Goal: Task Accomplishment & Management: Use online tool/utility

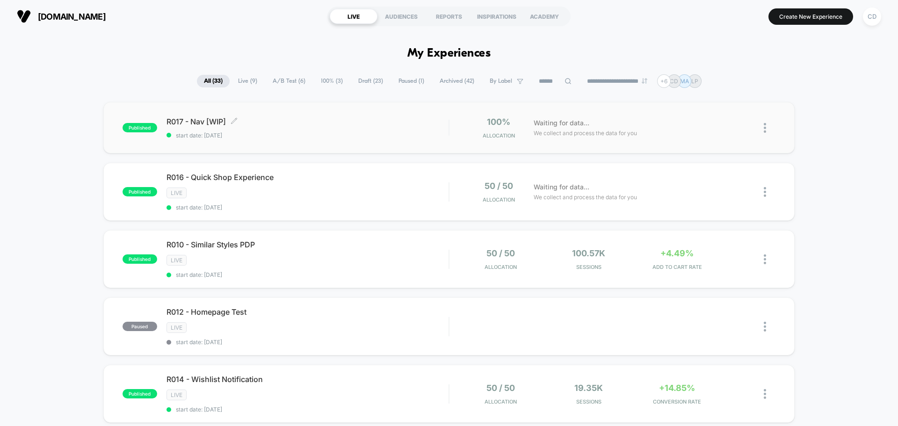
click at [401, 126] on span "R017 - Nav [WIP] Click to edit experience details" at bounding box center [308, 121] width 282 height 9
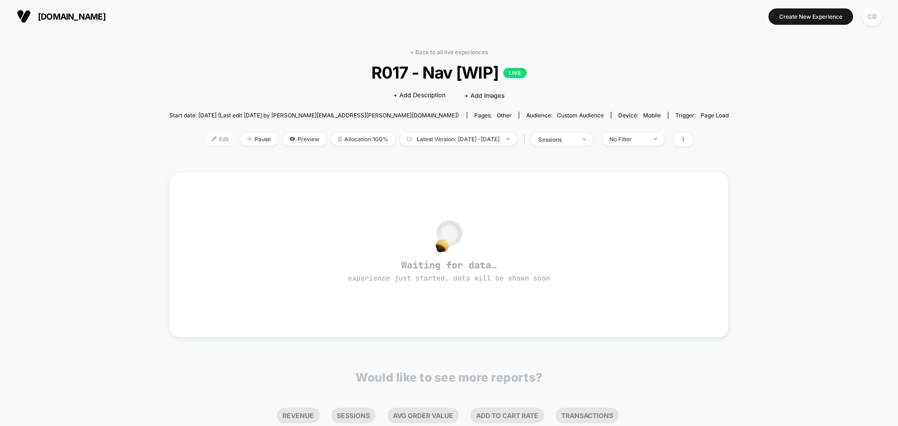
click at [205, 141] on span "Edit" at bounding box center [220, 139] width 31 height 13
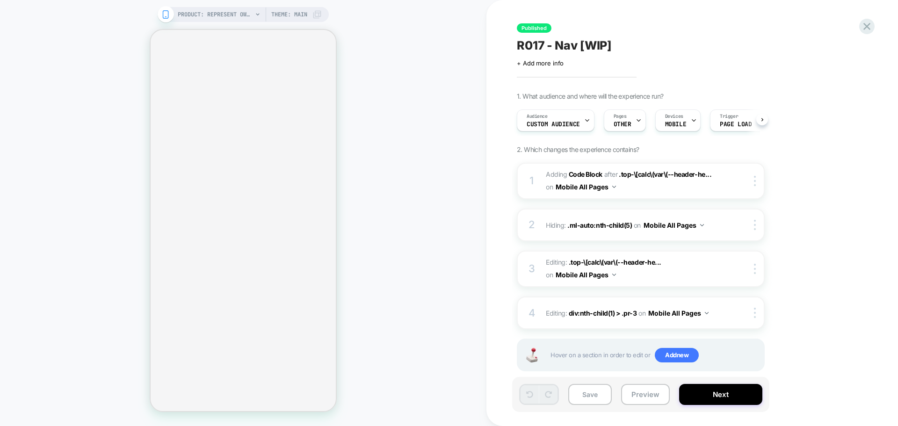
scroll to position [0, 0]
click at [75, 124] on div "PRODUCT: Represent Owners Club Hoodie - Powder Blue PRODUCT: Represent Owners C…" at bounding box center [243, 212] width 486 height 407
click at [44, 134] on div "PRODUCT: Represent Owners Club Hoodie - Powder Blue PRODUCT: Represent Owners C…" at bounding box center [243, 212] width 486 height 407
click at [425, 127] on div "PRODUCT: Represent Owners Club Hoodie - Powder Blue PRODUCT: Represent Owners C…" at bounding box center [243, 212] width 486 height 407
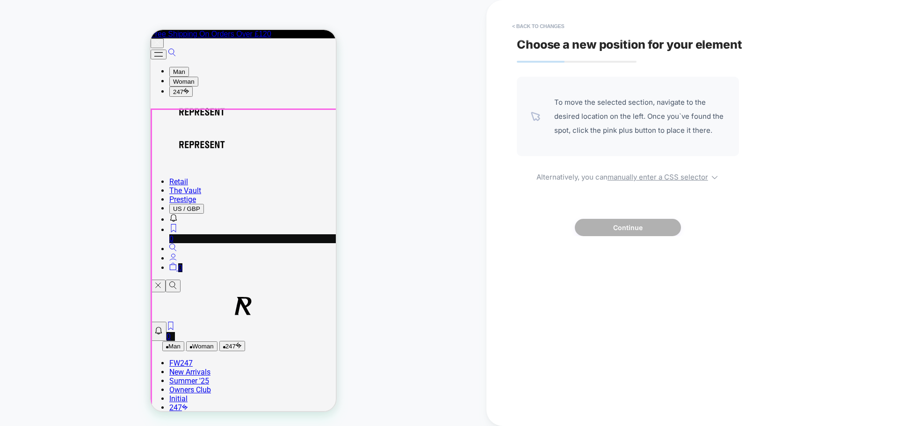
scroll to position [0, 0]
click at [163, 280] on button "Open/Close Menu" at bounding box center [158, 286] width 15 height 13
click at [556, 22] on button "< Back to changes" at bounding box center [538, 26] width 62 height 15
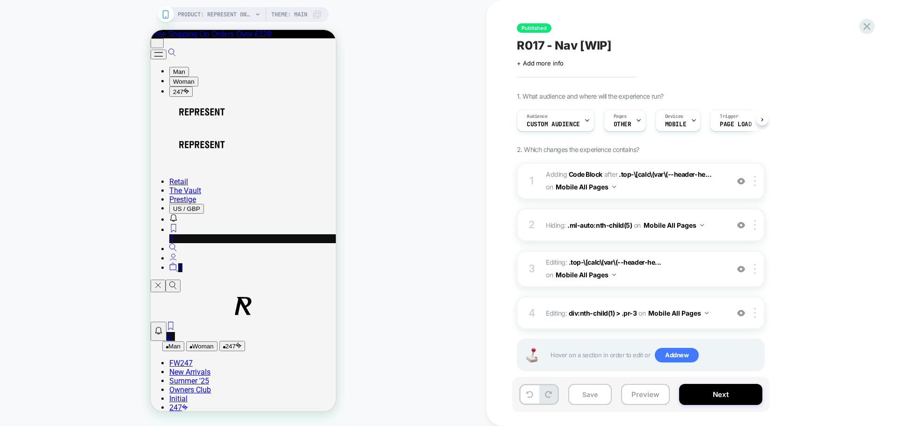
scroll to position [0, 0]
click at [165, 280] on button "Open/Close Menu" at bounding box center [158, 286] width 15 height 13
click at [164, 280] on button "Open/Close Menu" at bounding box center [158, 286] width 15 height 13
click at [431, 132] on div "PRODUCT: Represent Owners Club Hoodie - Powder Blue PRODUCT: Represent Owners C…" at bounding box center [243, 212] width 486 height 407
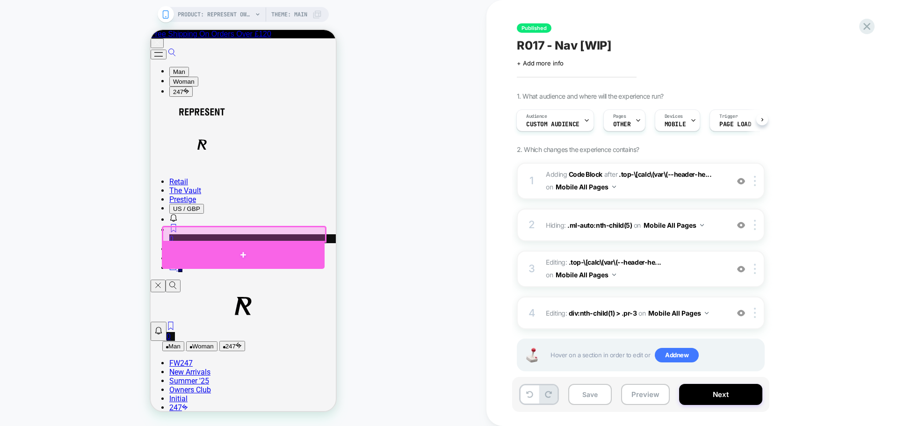
click at [234, 255] on div at bounding box center [243, 255] width 163 height 28
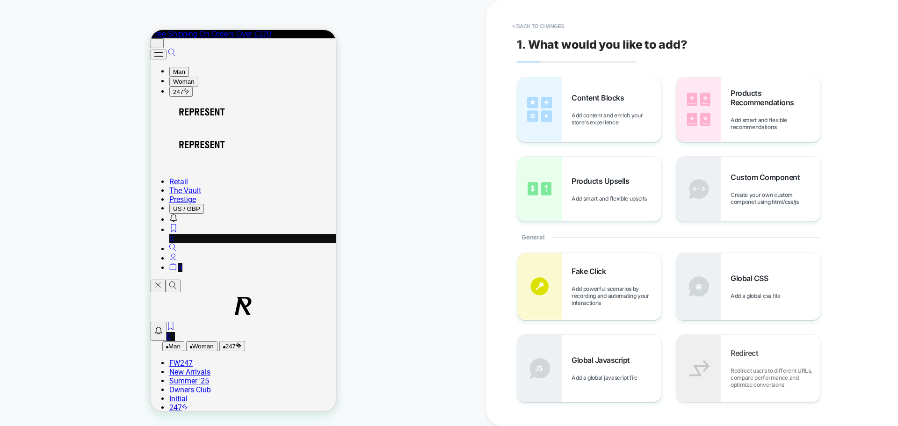
scroll to position [258, 0]
click at [607, 108] on div "Content Blocks Add content and enrich your store's experience" at bounding box center [617, 109] width 90 height 33
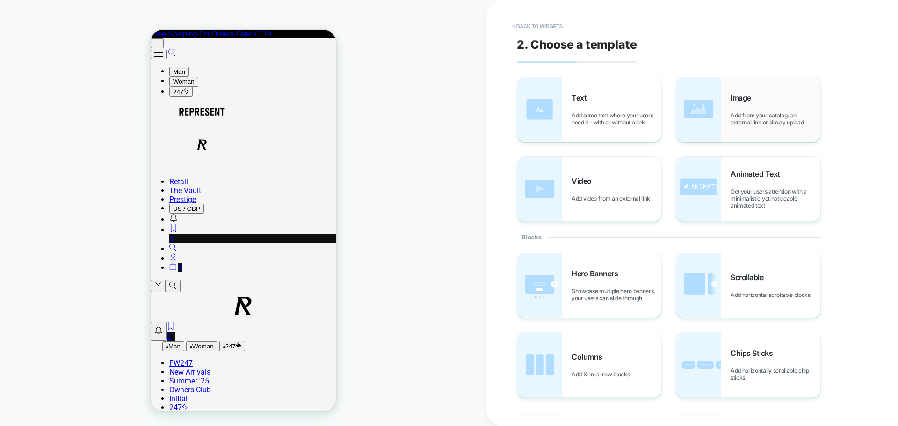
click at [758, 101] on div "Image Add from your catalog, an external link or simply upload" at bounding box center [776, 109] width 90 height 33
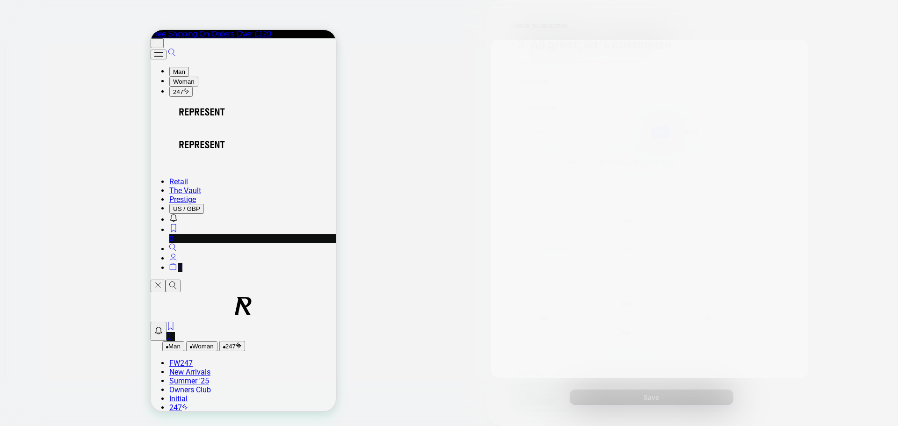
scroll to position [310, 0]
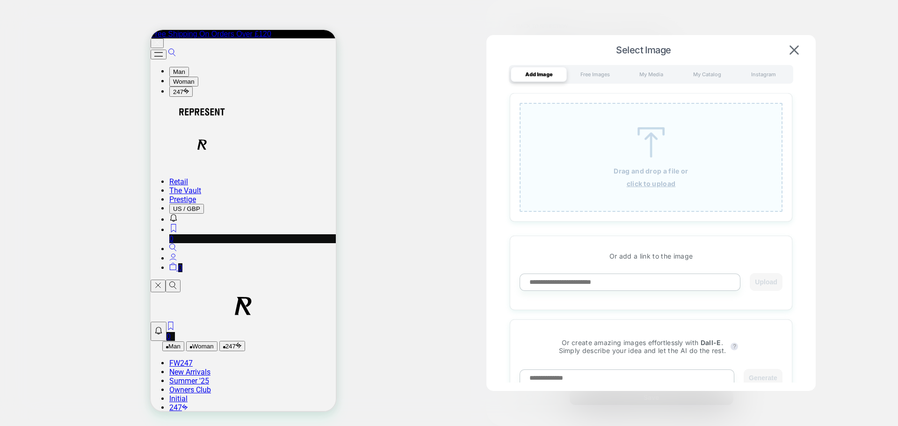
click at [657, 146] on img at bounding box center [651, 142] width 42 height 30
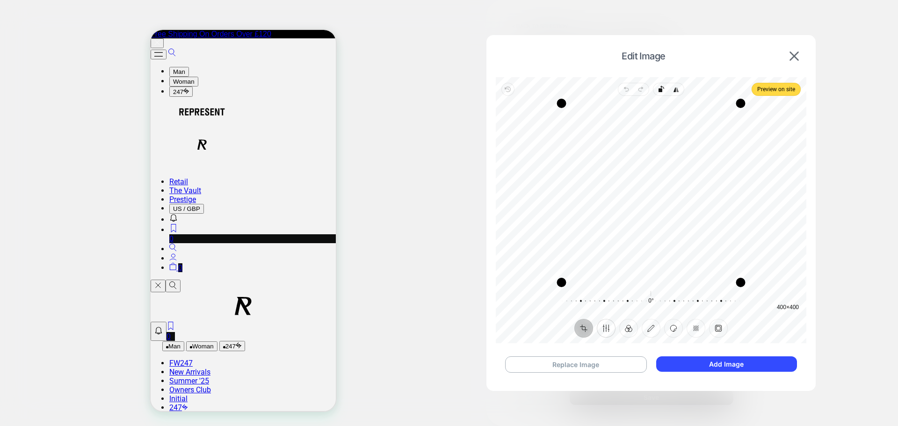
click at [604, 332] on button "Finetune" at bounding box center [606, 328] width 19 height 19
click at [560, 308] on span "Contrast" at bounding box center [561, 307] width 22 height 6
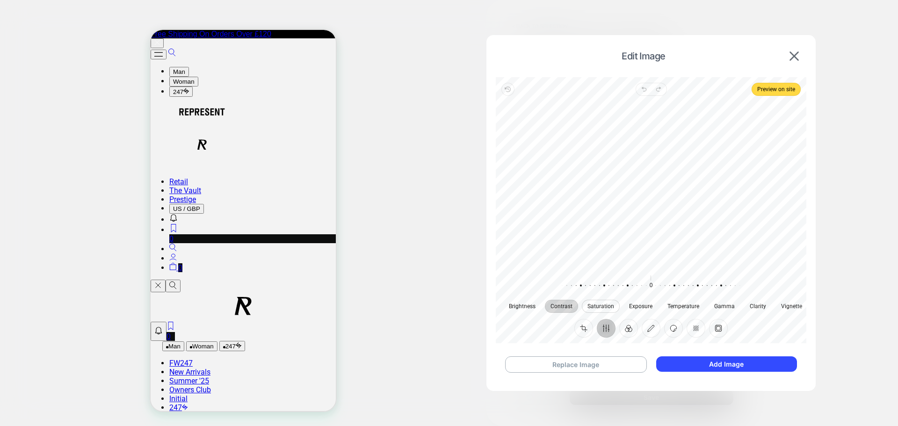
click at [594, 309] on span "Saturation" at bounding box center [600, 307] width 27 height 6
click at [528, 306] on span "Brightness" at bounding box center [522, 307] width 27 height 6
click at [630, 330] on button "Filter" at bounding box center [628, 328] width 19 height 19
click at [665, 290] on div at bounding box center [664, 291] width 22 height 26
click at [637, 289] on div at bounding box center [635, 291] width 22 height 26
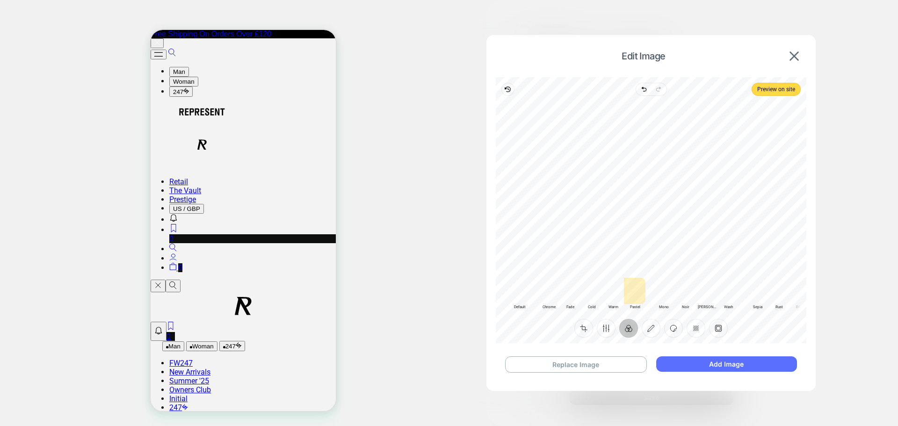
click at [707, 364] on button "Add Image" at bounding box center [726, 363] width 141 height 15
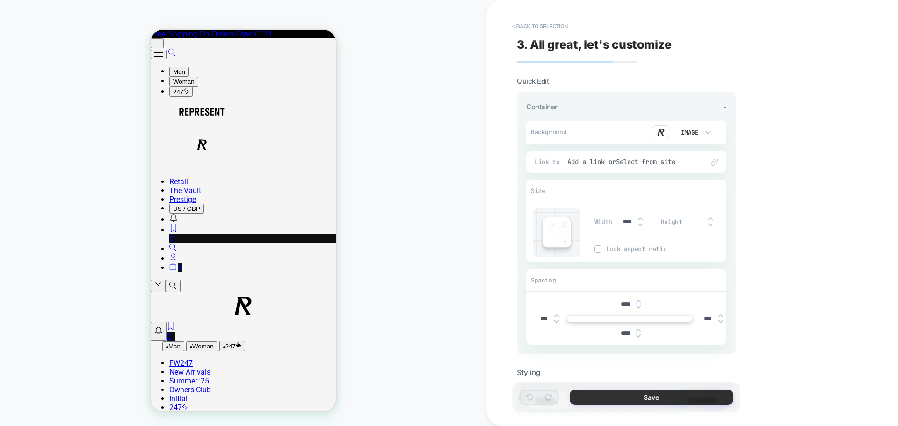
click at [643, 393] on button "Save" at bounding box center [652, 397] width 164 height 15
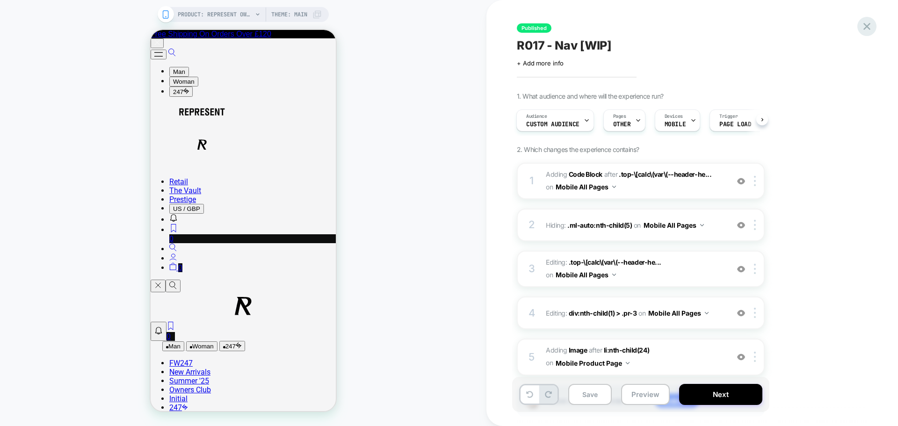
click at [862, 25] on icon at bounding box center [867, 26] width 13 height 13
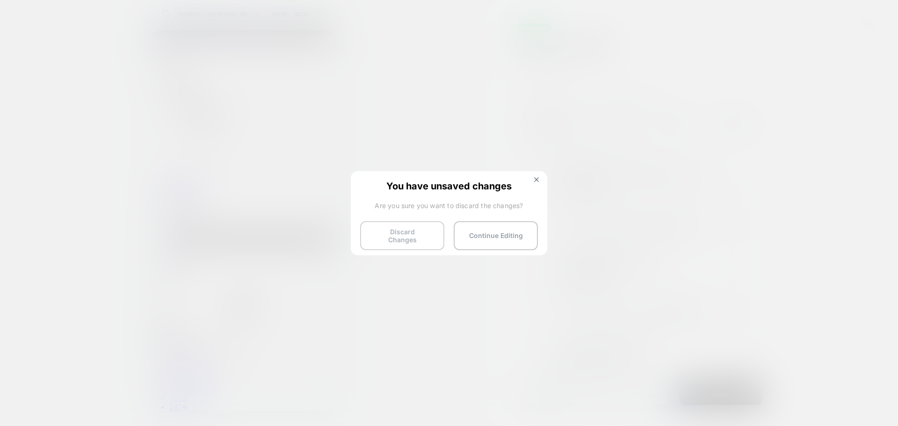
click at [412, 239] on button "Discard Changes" at bounding box center [402, 235] width 84 height 29
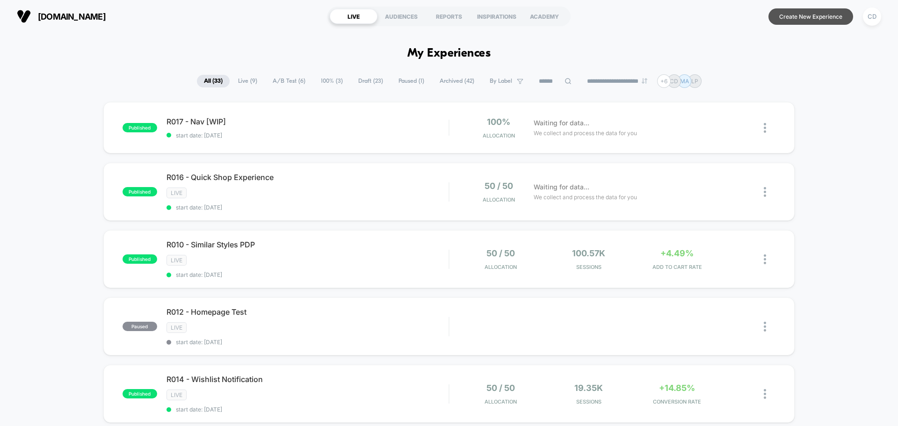
click at [797, 13] on button "Create New Experience" at bounding box center [810, 16] width 85 height 16
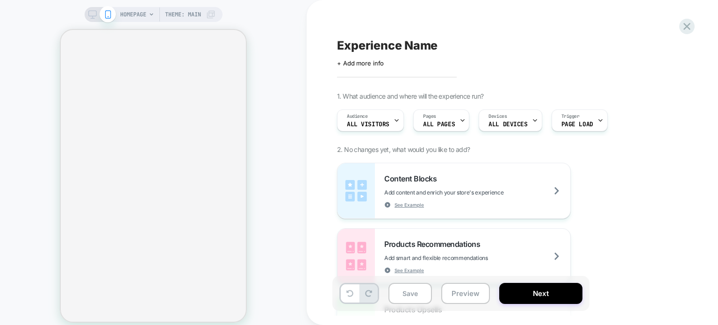
click at [395, 43] on span "Experience Name" at bounding box center [387, 45] width 101 height 14
click at [350, 42] on textarea at bounding box center [343, 45] width 13 height 14
paste textarea "**********"
type textarea "**********"
click at [536, 44] on icon at bounding box center [534, 46] width 12 height 12
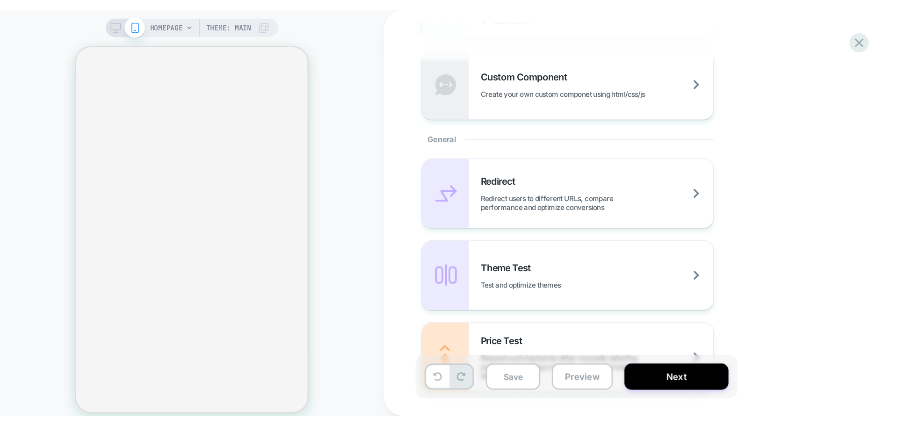
scroll to position [652, 0]
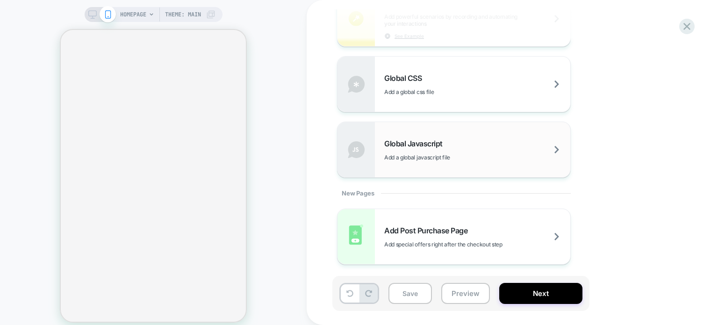
click at [445, 139] on span "Global Javascript" at bounding box center [415, 143] width 63 height 9
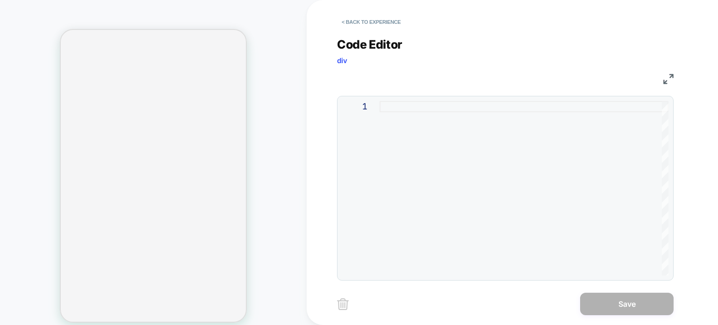
click at [445, 139] on div at bounding box center [524, 188] width 289 height 174
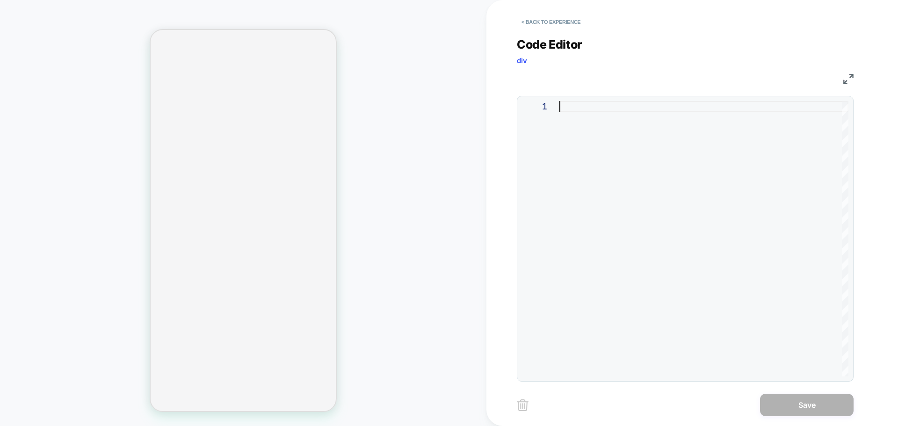
click at [680, 174] on div at bounding box center [703, 238] width 289 height 275
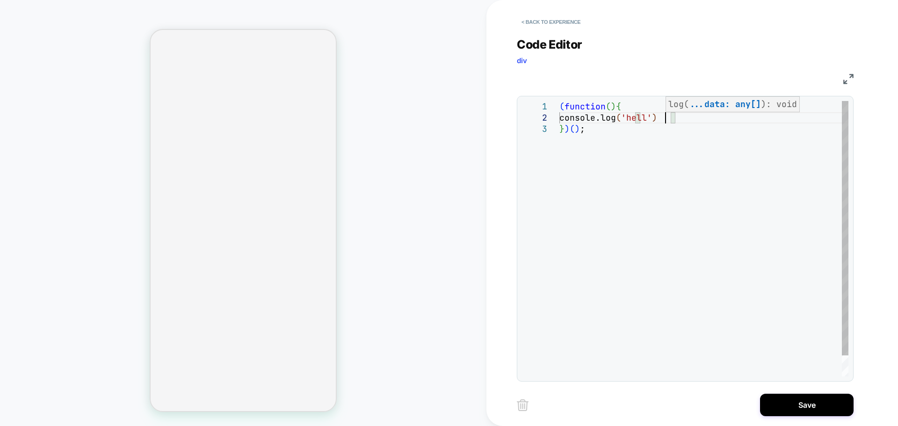
scroll to position [11, 111]
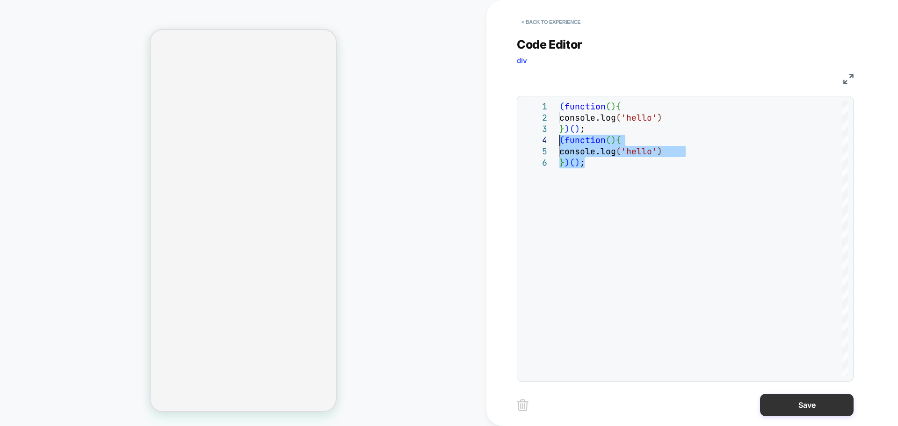
type textarea "**********"
click at [779, 400] on button "Save" at bounding box center [807, 405] width 94 height 22
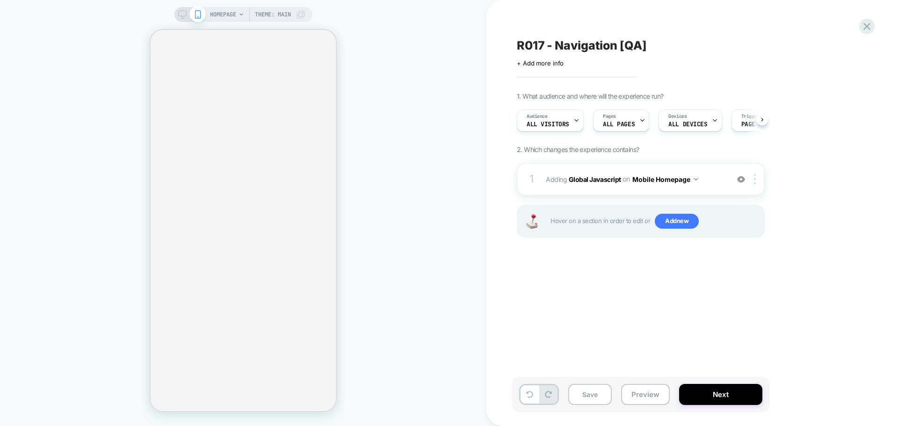
scroll to position [0, 0]
click at [611, 181] on b "Global Javascript" at bounding box center [595, 179] width 52 height 8
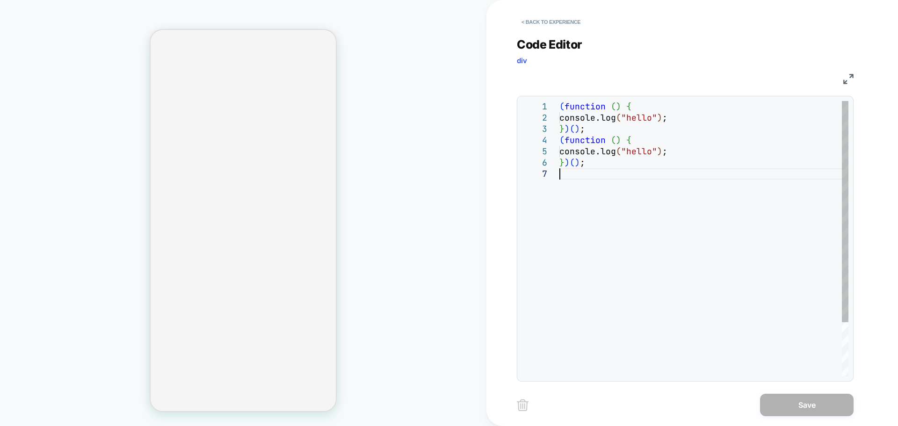
scroll to position [0, 0]
click at [611, 181] on div "( function ( ) { console.log ( "hello" ) ; } ) ( ) ; ( function ( ) { console.l…" at bounding box center [703, 272] width 289 height 343
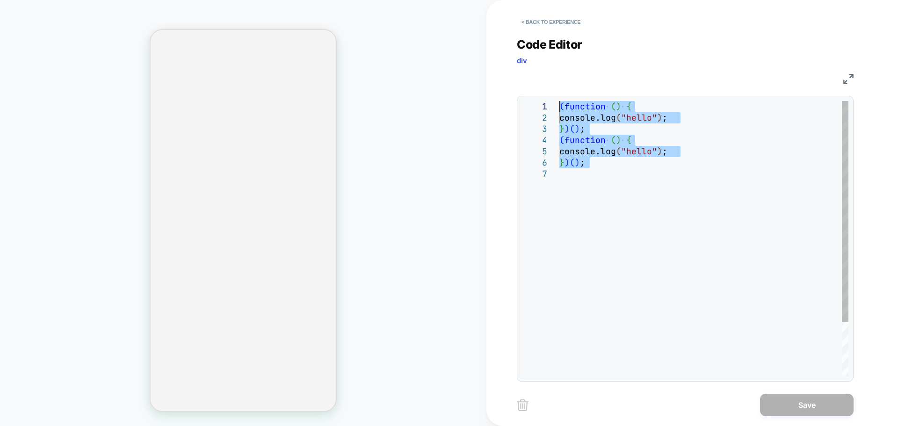
drag, startPoint x: 598, startPoint y: 169, endPoint x: 552, endPoint y: 99, distance: 83.5
click at [559, 101] on div "( function ( ) { console.log ( "hello" ) ; } ) ( ) ; ( function ( ) { console.l…" at bounding box center [703, 272] width 289 height 343
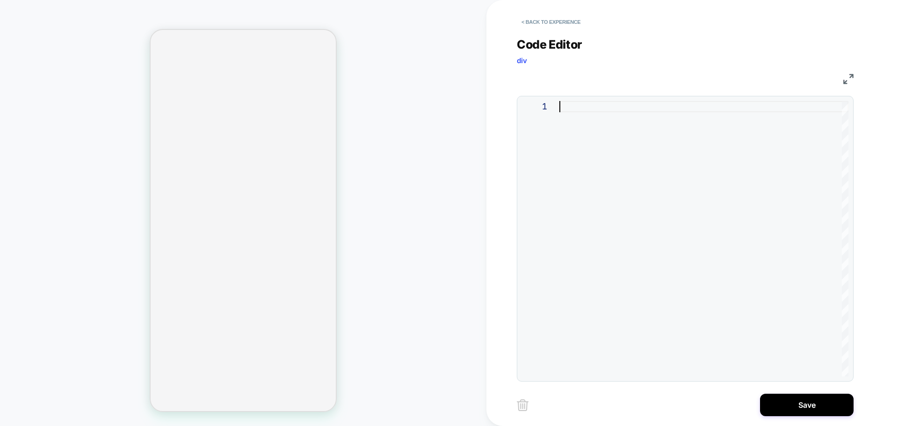
click at [666, 175] on div at bounding box center [703, 238] width 289 height 275
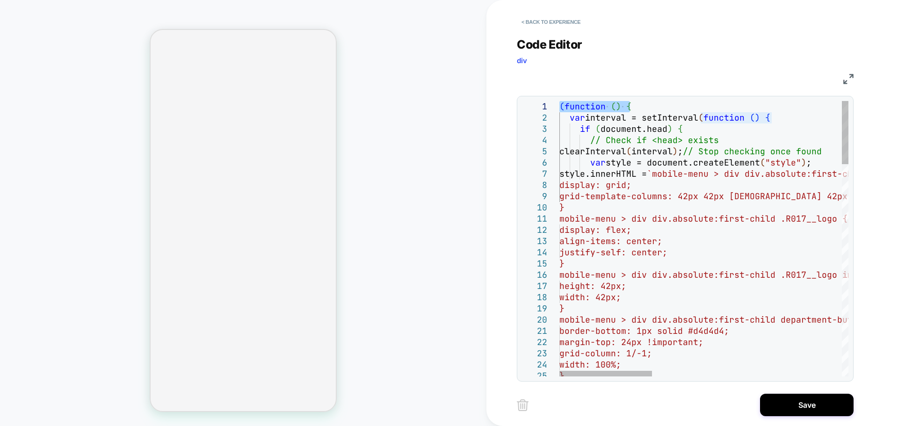
drag, startPoint x: 641, startPoint y: 106, endPoint x: 556, endPoint y: 102, distance: 84.7
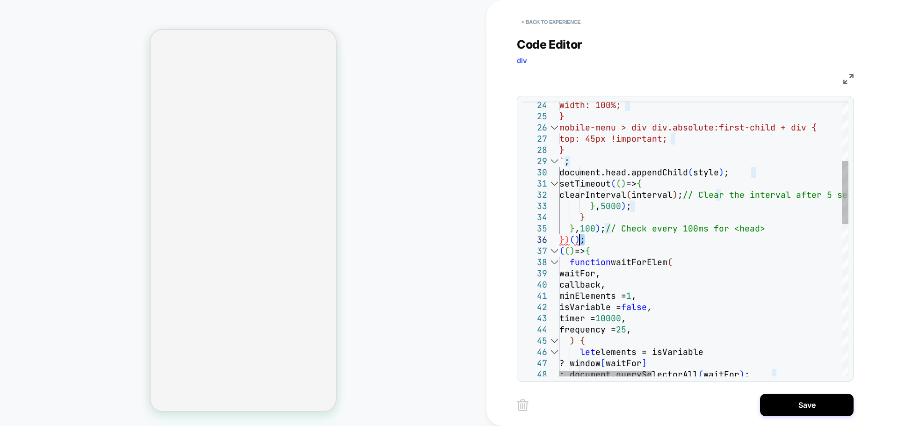
drag, startPoint x: 608, startPoint y: 241, endPoint x: 546, endPoint y: 235, distance: 61.6
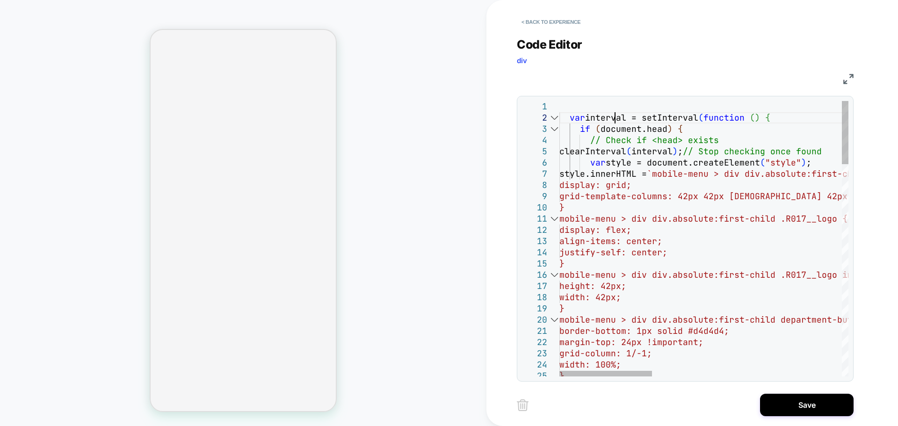
type textarea "**********"
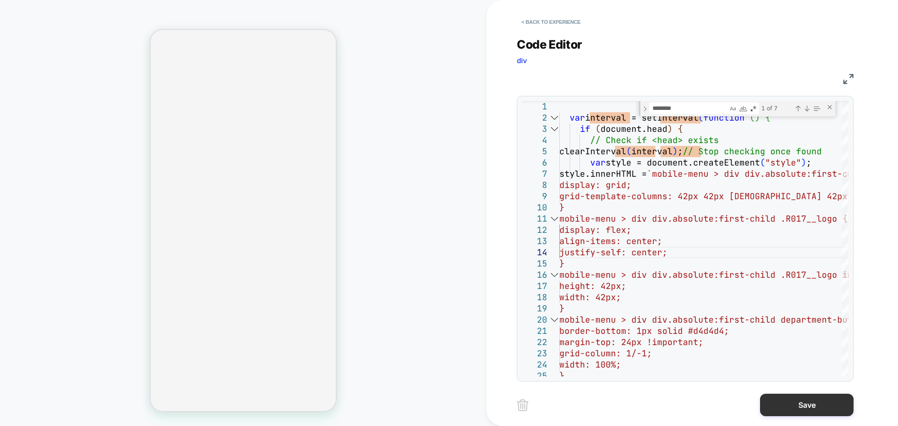
click at [792, 409] on button "Save" at bounding box center [807, 405] width 94 height 22
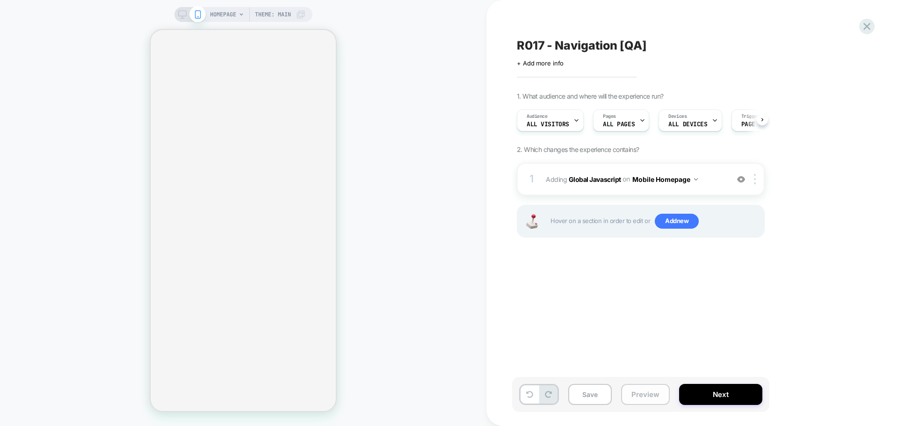
scroll to position [0, 0]
click at [598, 392] on button "Save" at bounding box center [589, 394] width 43 height 21
click at [557, 123] on span "All Visitors" at bounding box center [547, 124] width 43 height 7
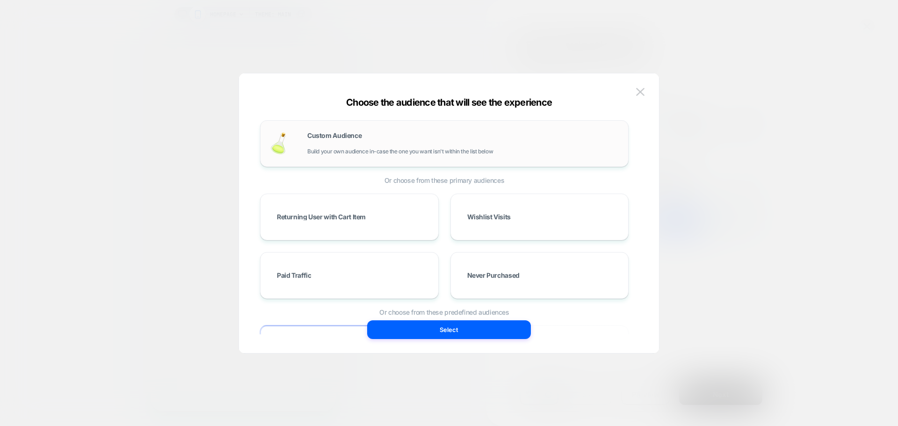
click at [369, 132] on div "Custom Audience Build your own audience in-case the one you want isn't within t…" at bounding box center [462, 143] width 311 height 22
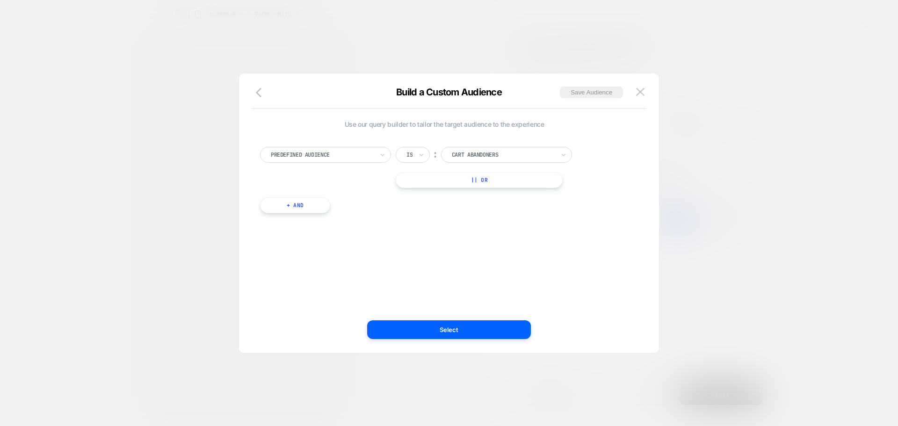
click at [378, 151] on div "Predefined Audience" at bounding box center [325, 155] width 131 height 16
type input "*******"
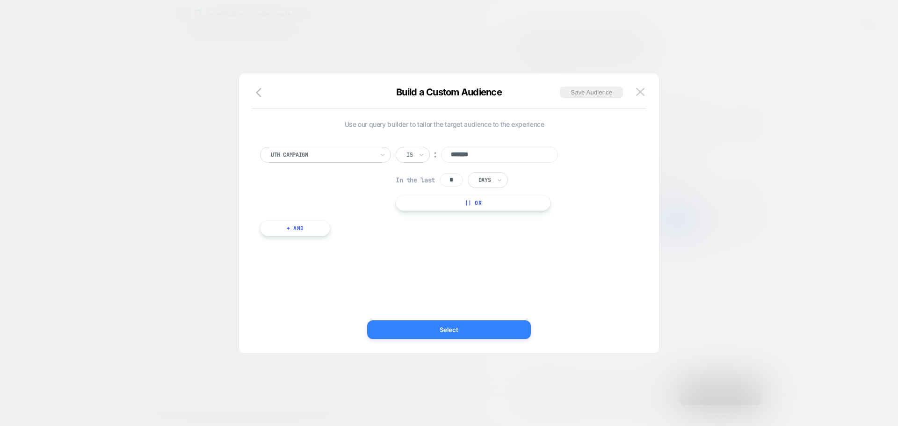
type input "*******"
click at [491, 327] on button "Select" at bounding box center [449, 329] width 164 height 19
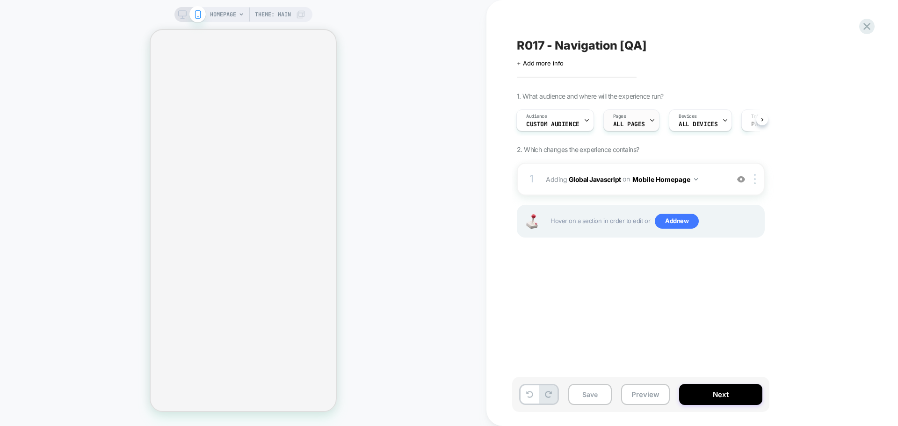
click at [637, 125] on span "ALL PAGES" at bounding box center [629, 124] width 32 height 7
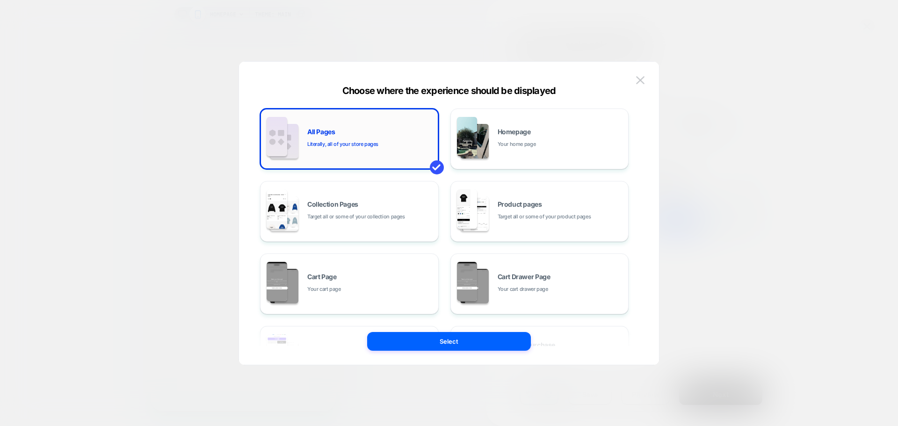
click at [383, 144] on div "All Pages Literally, all of your store pages" at bounding box center [370, 139] width 126 height 20
click at [428, 339] on button "Select" at bounding box center [449, 341] width 164 height 19
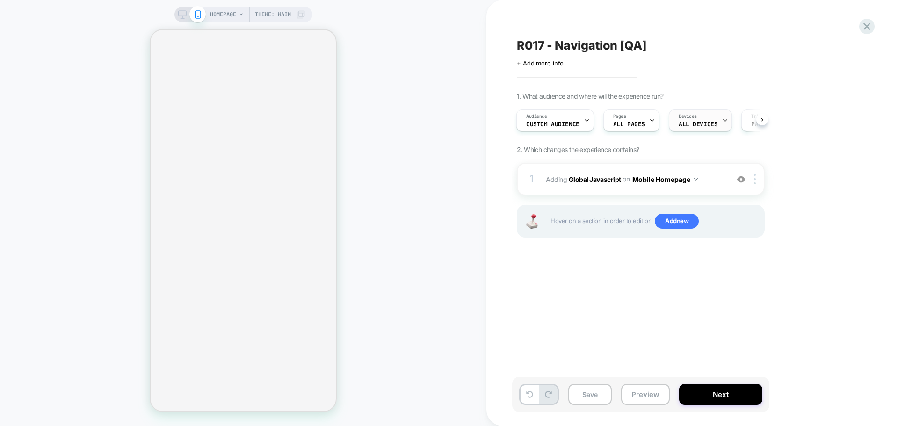
click at [703, 125] on span "ALL DEVICES" at bounding box center [698, 124] width 39 height 7
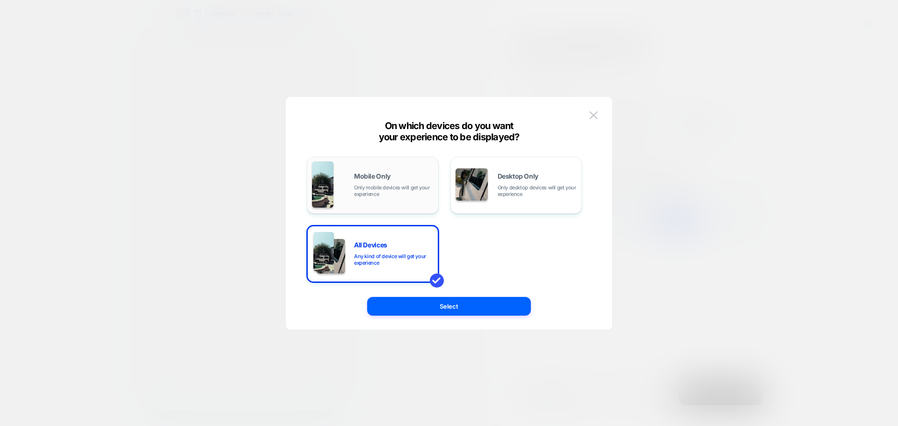
click at [391, 186] on span "Only mobile devices will get your experience" at bounding box center [394, 190] width 80 height 13
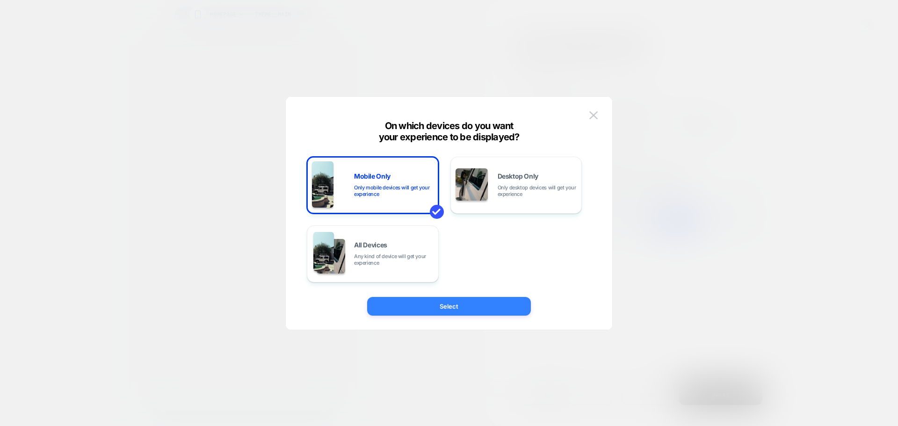
click at [447, 304] on button "Select" at bounding box center [449, 306] width 164 height 19
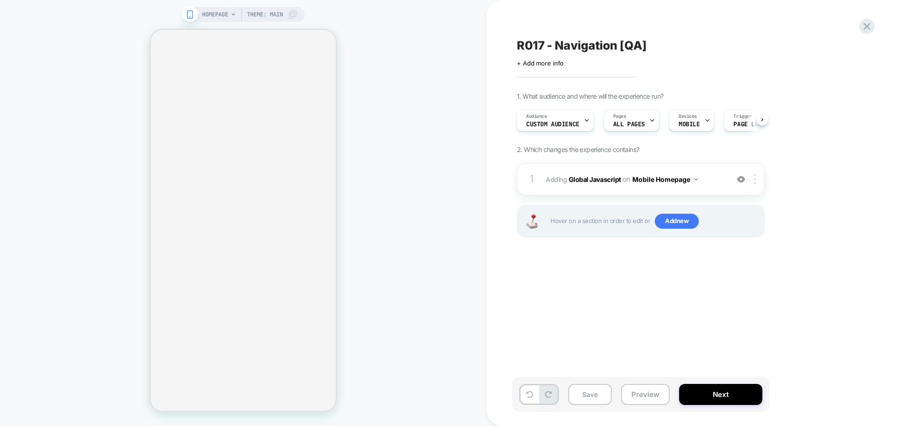
click at [693, 179] on button "Mobile Homepage" at bounding box center [664, 180] width 65 height 14
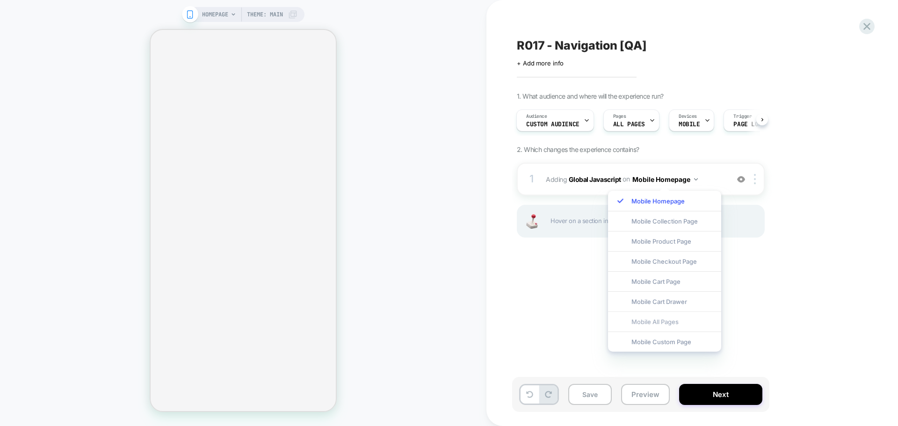
click at [671, 320] on div "Mobile All Pages" at bounding box center [664, 321] width 113 height 20
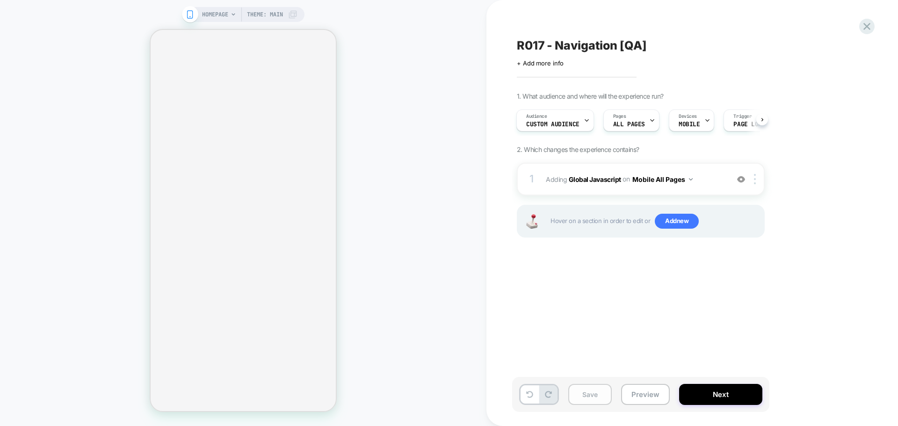
click at [591, 395] on button "Save" at bounding box center [589, 394] width 43 height 21
click at [567, 120] on div "Audience Custom Audience" at bounding box center [553, 120] width 72 height 21
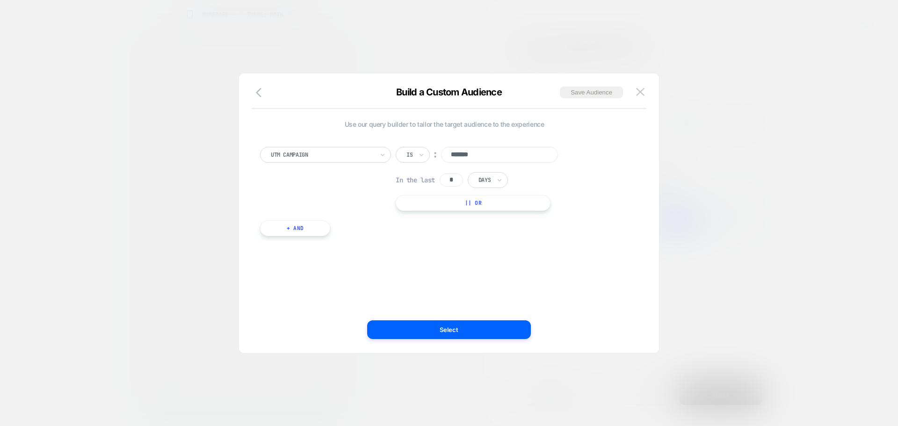
click at [464, 153] on input "*******" at bounding box center [499, 155] width 117 height 16
click at [640, 91] on img at bounding box center [640, 92] width 8 height 8
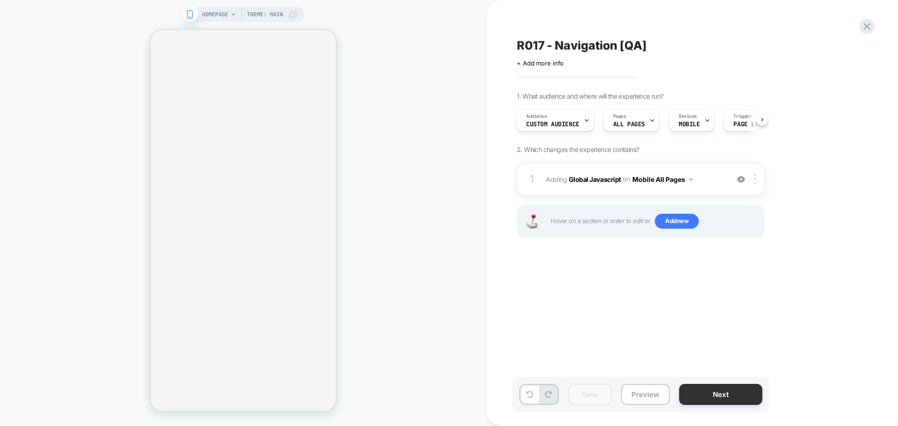
click at [704, 393] on button "Next" at bounding box center [720, 394] width 83 height 21
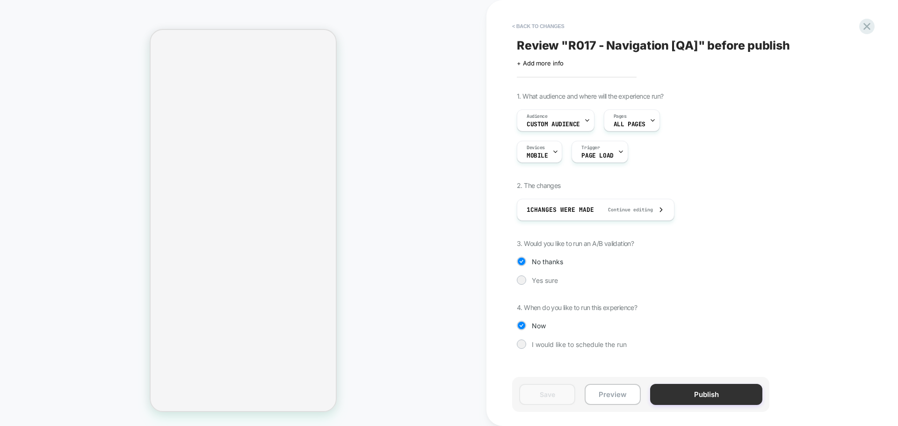
click at [698, 396] on button "Publish" at bounding box center [706, 394] width 112 height 21
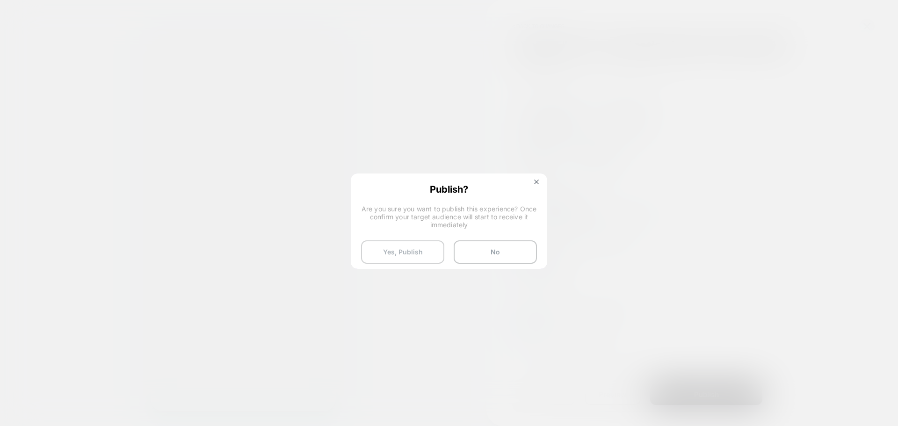
click at [405, 249] on button "Yes, Publish" at bounding box center [402, 251] width 83 height 23
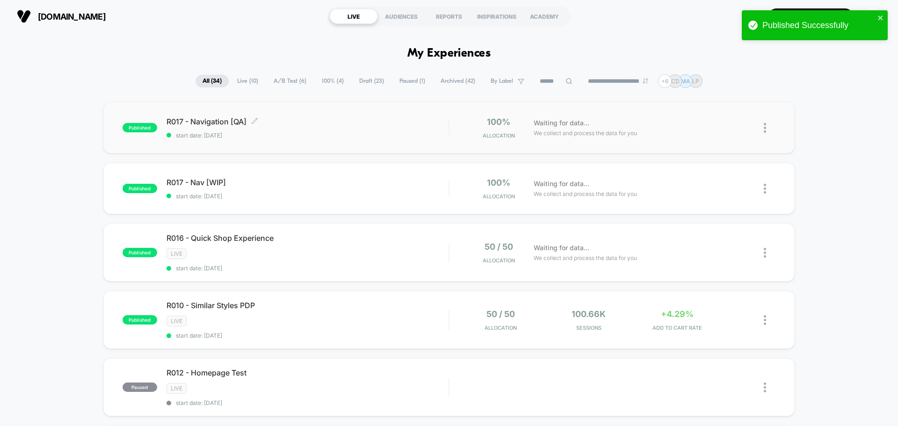
click at [399, 122] on span "R017 - Navigation [QA] Click to edit experience details" at bounding box center [308, 121] width 282 height 9
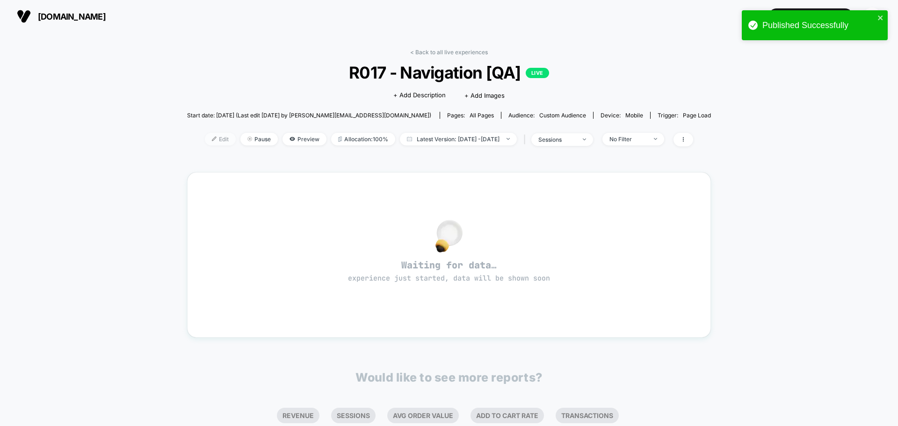
click at [205, 142] on span "Edit" at bounding box center [220, 139] width 31 height 13
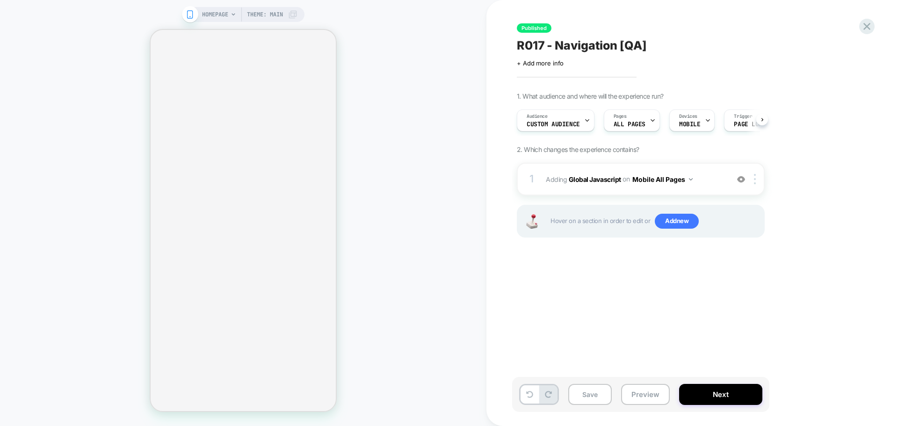
scroll to position [0, 0]
click at [569, 112] on div "Audience Custom Audience" at bounding box center [553, 120] width 72 height 21
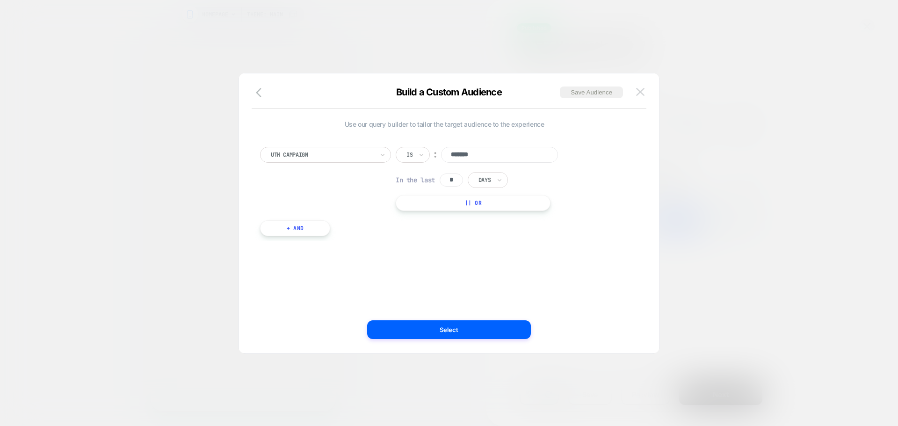
click at [641, 94] on img at bounding box center [640, 92] width 8 height 8
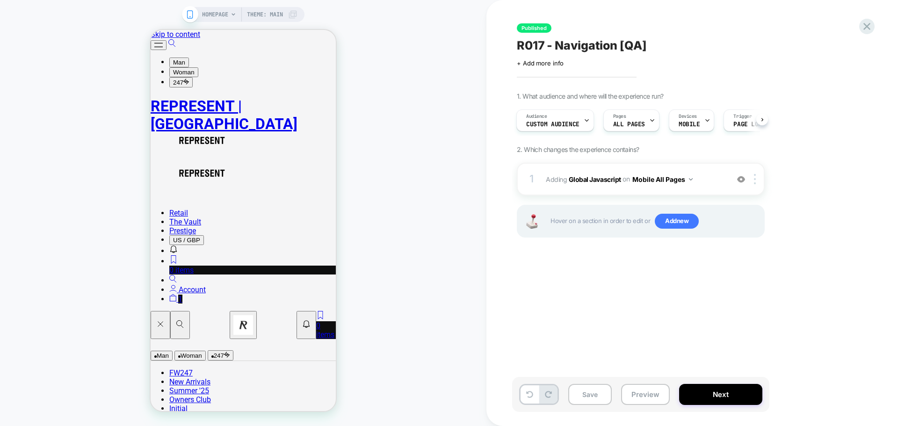
scroll to position [0, 0]
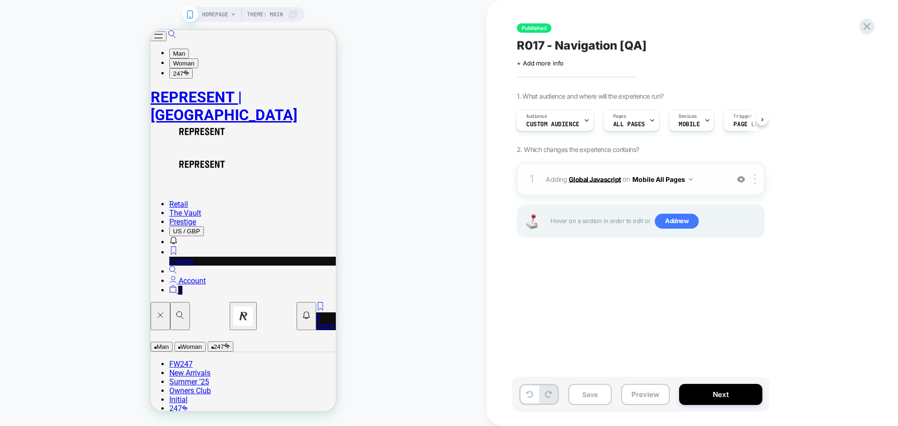
click at [608, 175] on b "Global Javascript" at bounding box center [595, 179] width 52 height 8
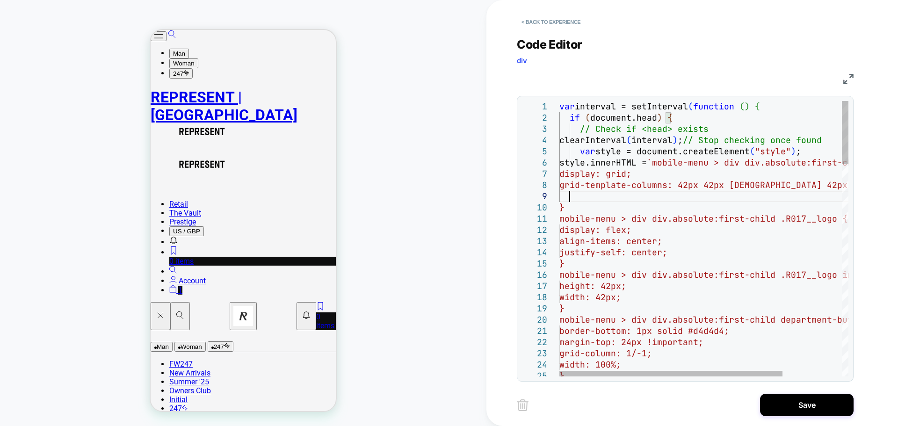
scroll to position [90, 9]
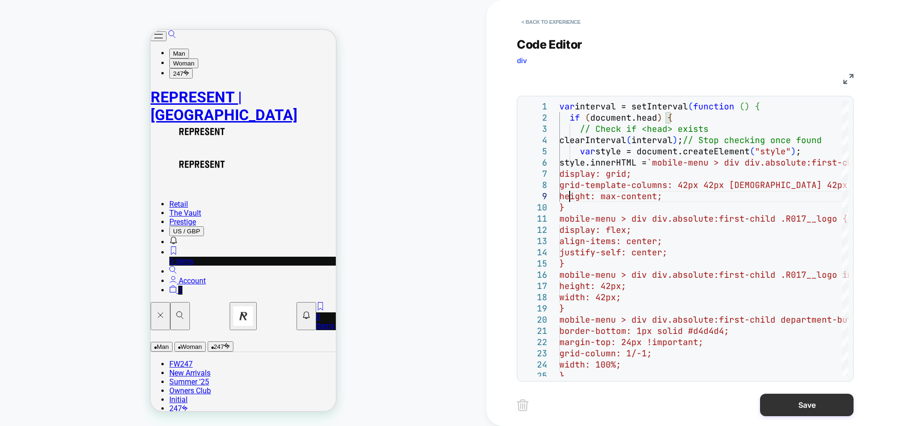
type textarea "**********"
click at [796, 404] on button "Save" at bounding box center [807, 405] width 94 height 22
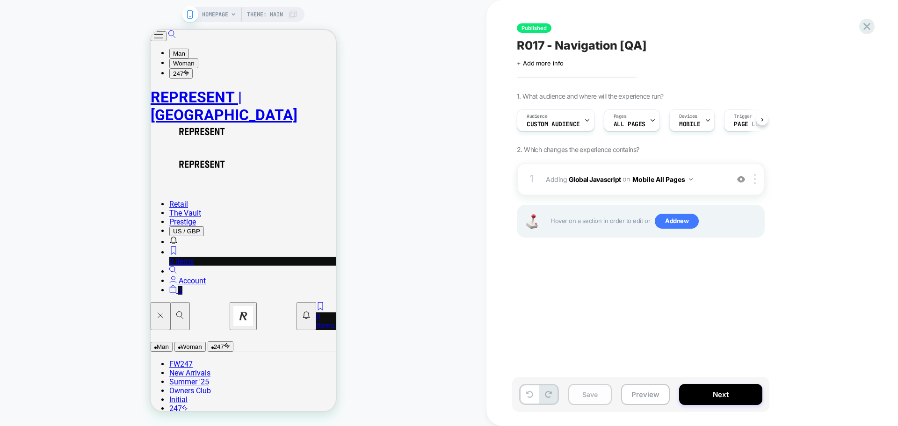
scroll to position [0, 0]
click at [589, 395] on button "Save" at bounding box center [589, 394] width 43 height 21
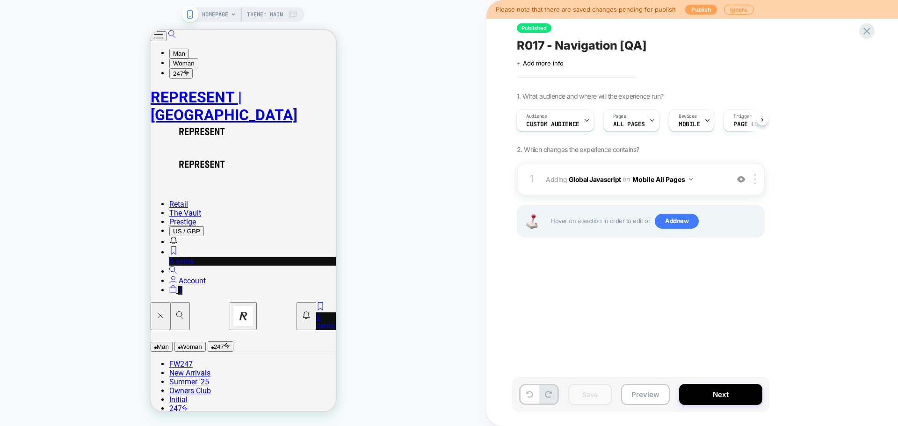
click at [700, 10] on button "Publish" at bounding box center [701, 10] width 32 height 10
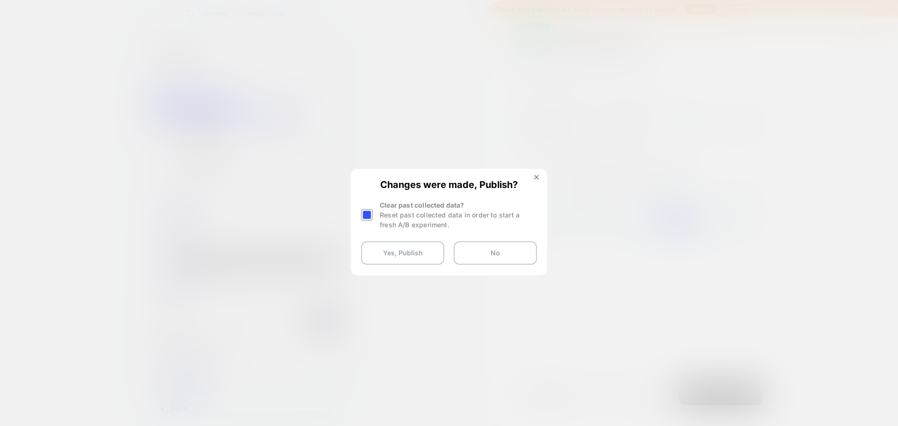
click at [363, 212] on div at bounding box center [367, 215] width 12 height 12
click at [405, 261] on button "Yes, Publish" at bounding box center [402, 252] width 83 height 23
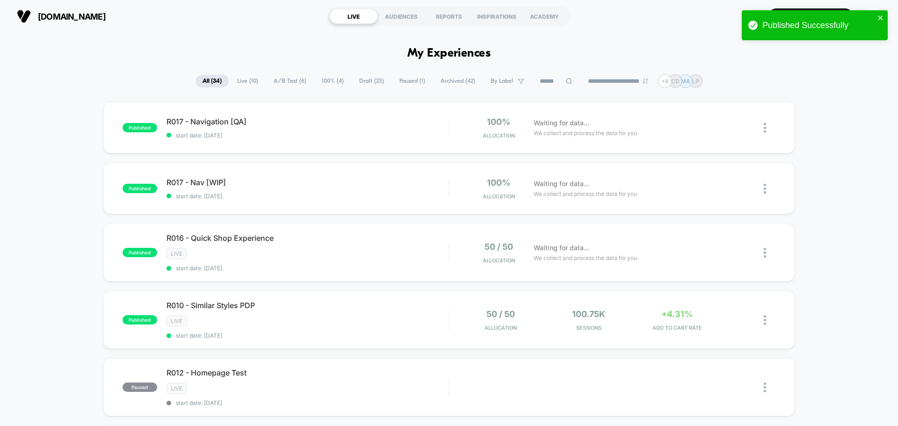
click at [218, 27] on section "[DOMAIN_NAME]" at bounding box center [156, 16] width 285 height 23
click at [883, 17] on icon "close" at bounding box center [880, 17] width 7 height 7
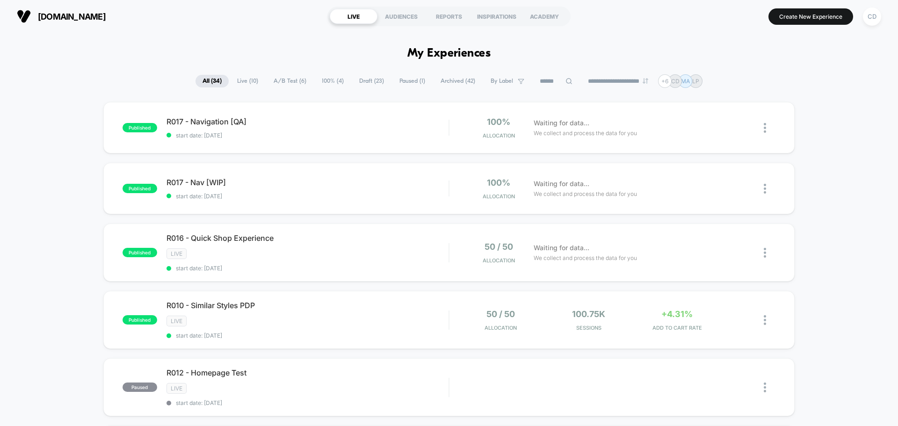
click at [698, 123] on div "Waiting for data... We collect and process the data for you" at bounding box center [634, 128] width 211 height 22
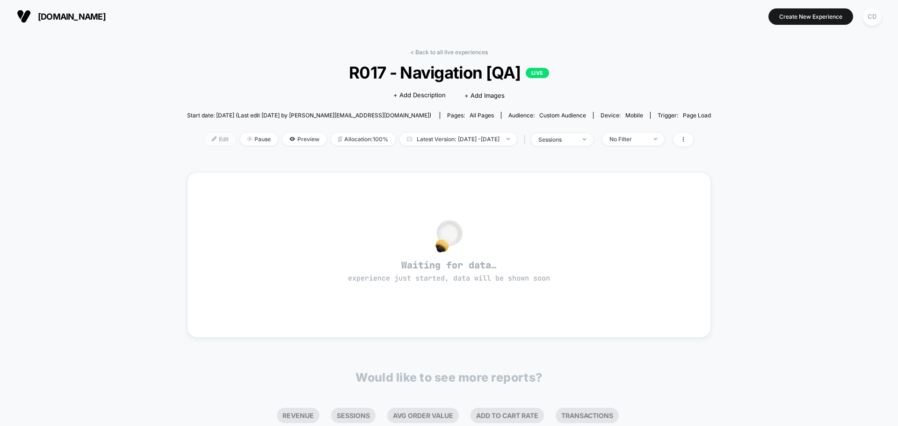
click at [205, 138] on span "Edit" at bounding box center [220, 139] width 31 height 13
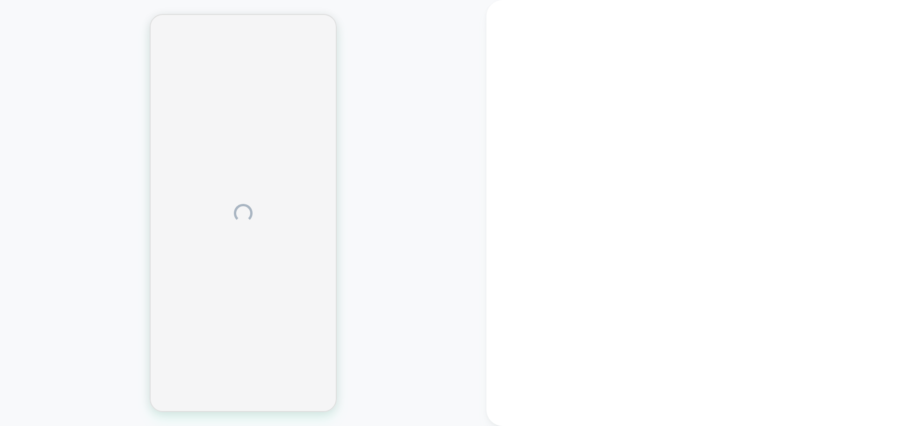
click at [59, 204] on div at bounding box center [243, 212] width 486 height 407
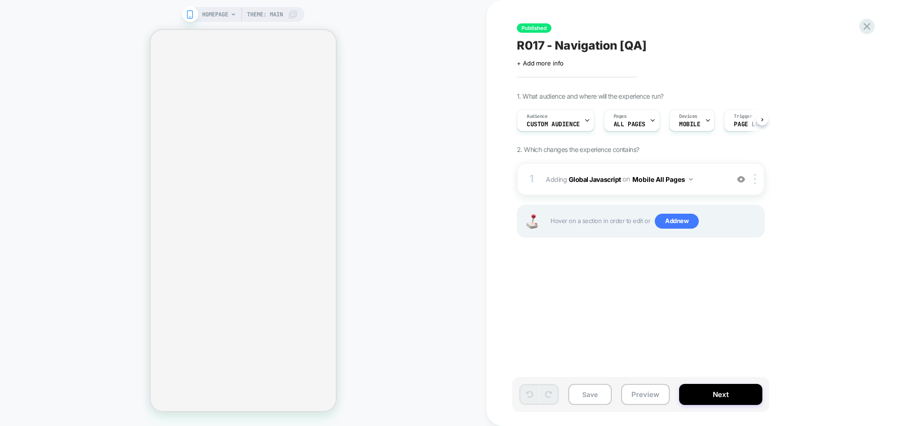
scroll to position [0, 0]
